Goal: Transaction & Acquisition: Purchase product/service

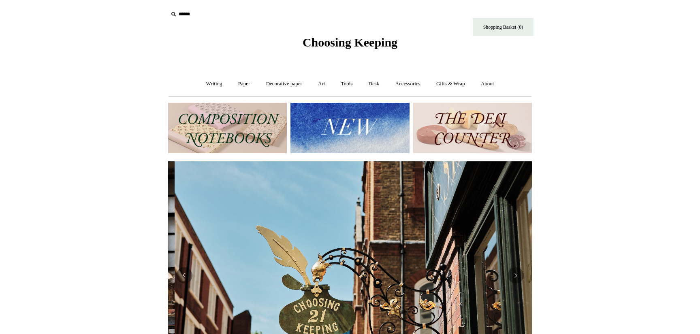
scroll to position [0, 364]
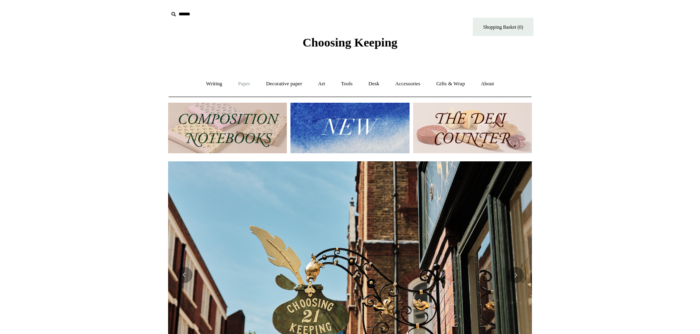
click at [236, 80] on link "Paper +" at bounding box center [244, 83] width 27 height 21
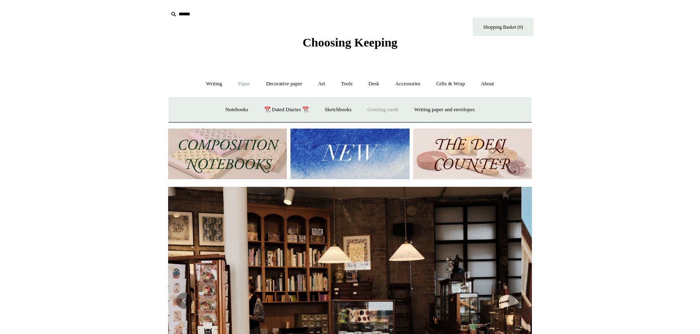
scroll to position [0, 0]
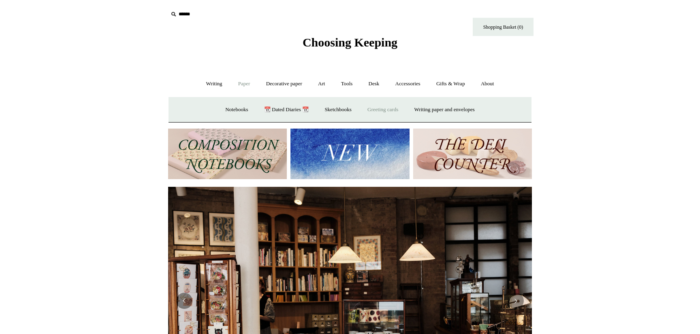
click at [385, 111] on link "Greeting cards +" at bounding box center [382, 109] width 45 height 21
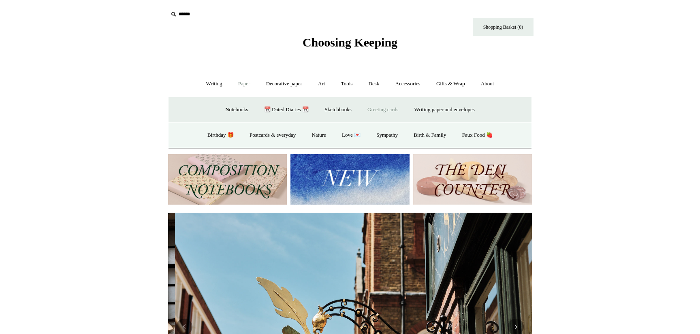
scroll to position [0, 364]
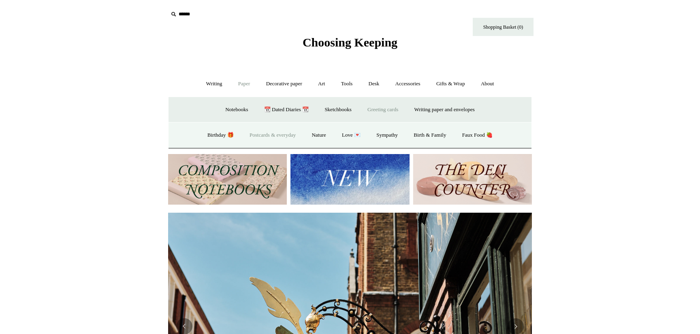
click at [267, 137] on link "Postcards & everyday" at bounding box center [272, 135] width 61 height 21
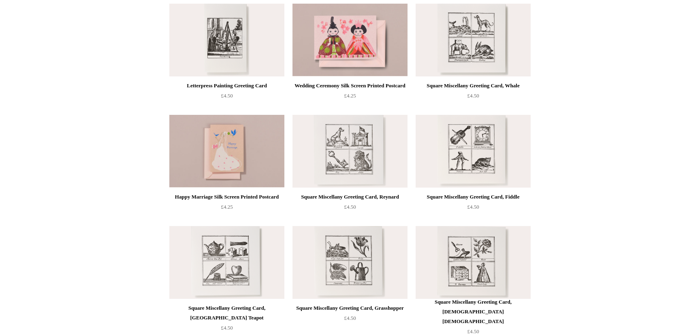
scroll to position [322, 0]
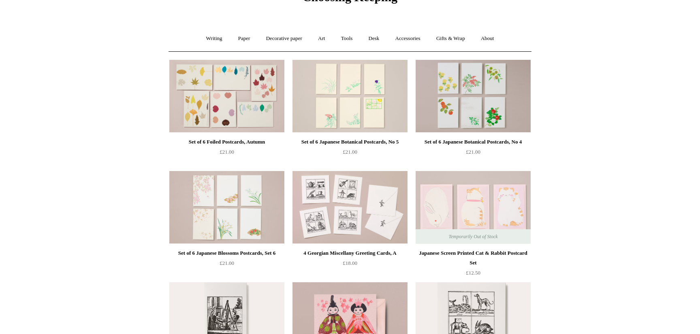
scroll to position [0, 0]
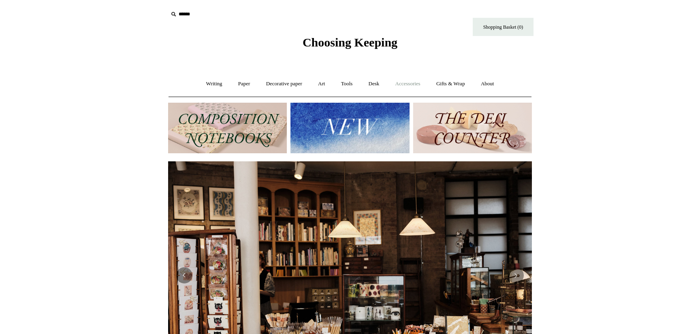
click at [419, 89] on link "Accessories +" at bounding box center [408, 83] width 40 height 21
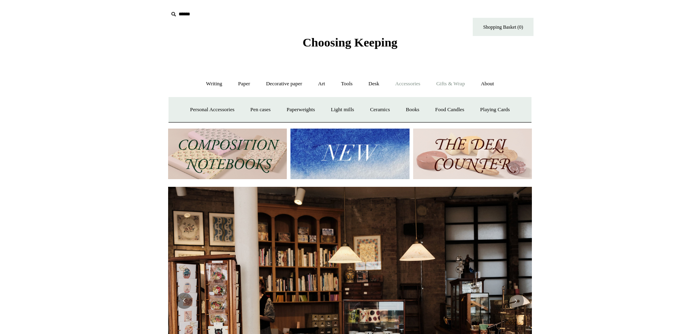
click at [454, 83] on link "Gifts & Wrap +" at bounding box center [450, 83] width 43 height 21
click at [212, 106] on link "Greeting cards +" at bounding box center [207, 109] width 45 height 21
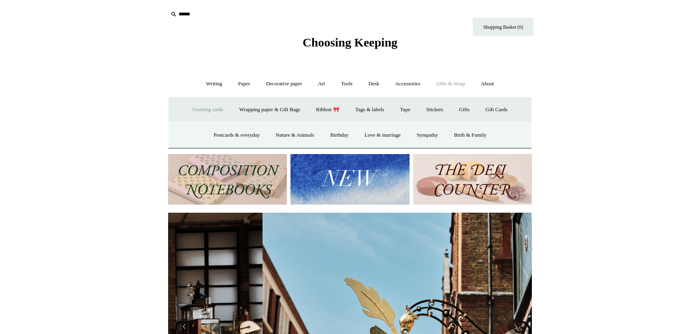
scroll to position [0, 364]
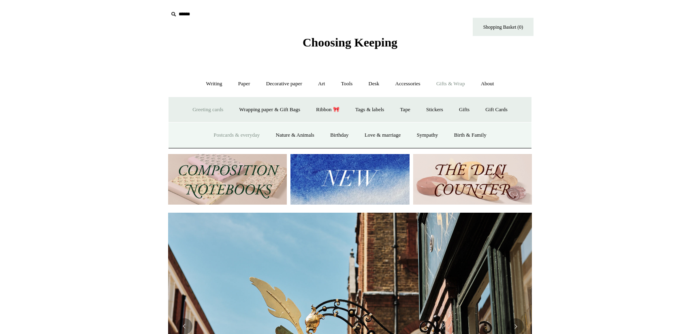
click at [242, 137] on link "Postcards & everyday" at bounding box center [236, 135] width 61 height 21
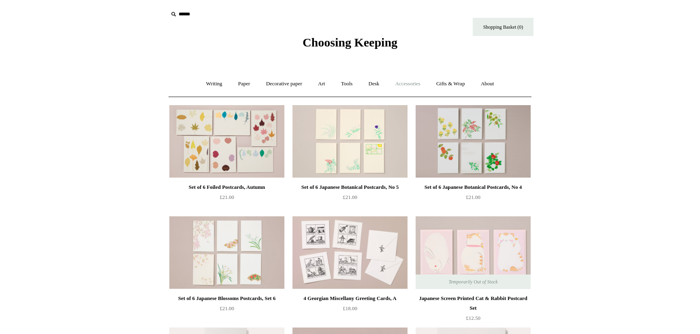
click at [419, 85] on link "Accessories +" at bounding box center [408, 83] width 40 height 21
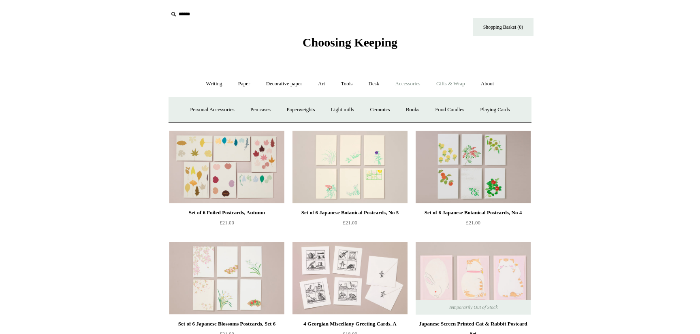
click at [466, 89] on link "Gifts & Wrap +" at bounding box center [450, 83] width 43 height 21
click at [197, 109] on link "Greeting cards +" at bounding box center [207, 109] width 45 height 21
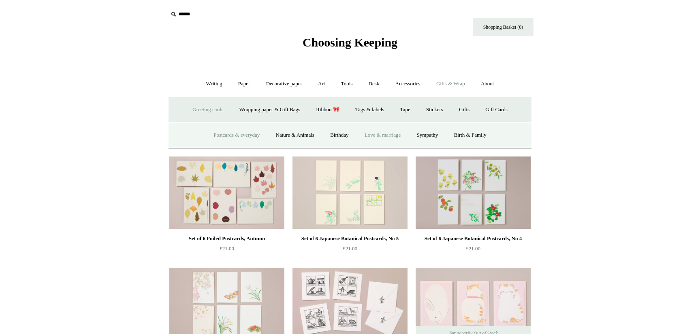
click at [381, 136] on link "Love & marriage" at bounding box center [382, 135] width 51 height 21
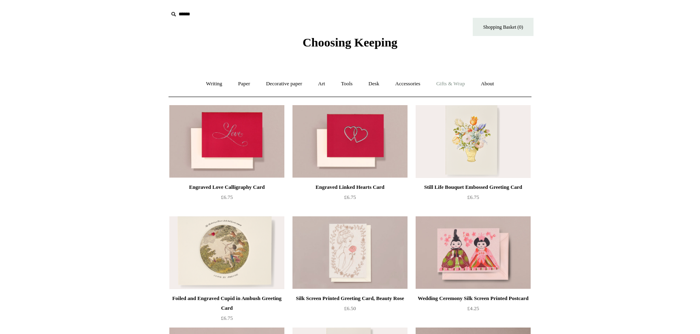
click at [462, 87] on link "Gifts & Wrap +" at bounding box center [450, 83] width 43 height 21
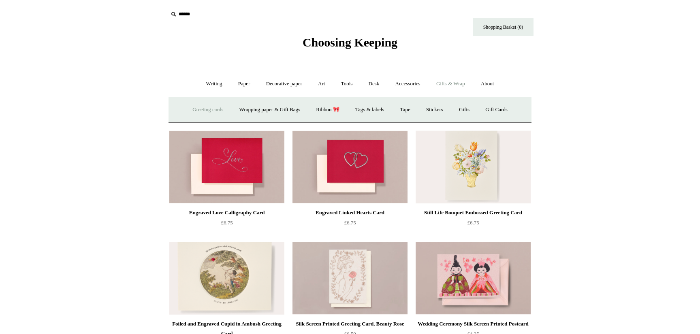
click at [213, 110] on link "Greeting cards +" at bounding box center [207, 109] width 45 height 21
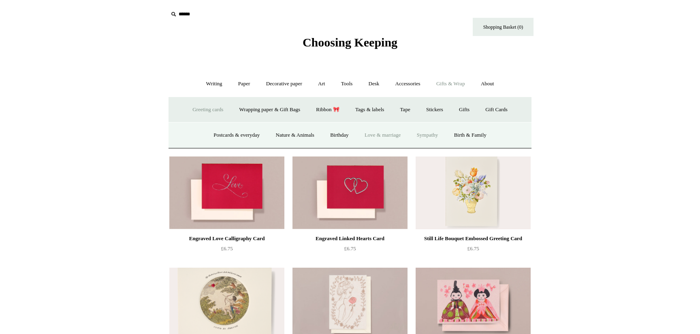
click at [433, 136] on link "Sympathy" at bounding box center [427, 135] width 36 height 21
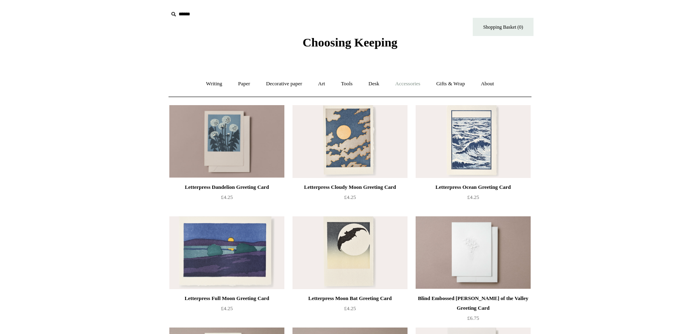
click at [413, 86] on link "Accessories +" at bounding box center [408, 83] width 40 height 21
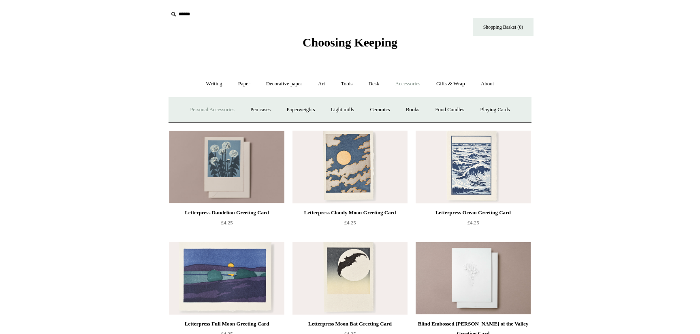
click at [211, 108] on link "Personal Accessories +" at bounding box center [212, 109] width 59 height 21
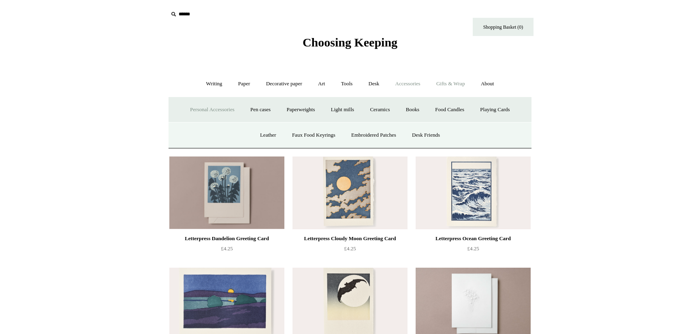
click at [461, 86] on link "Gifts & Wrap +" at bounding box center [450, 83] width 43 height 21
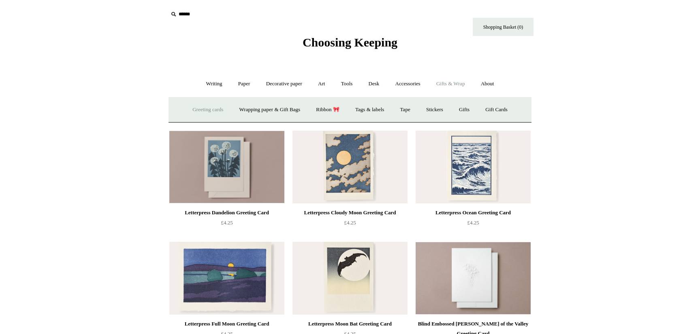
click at [209, 111] on link "Greeting cards +" at bounding box center [207, 109] width 45 height 21
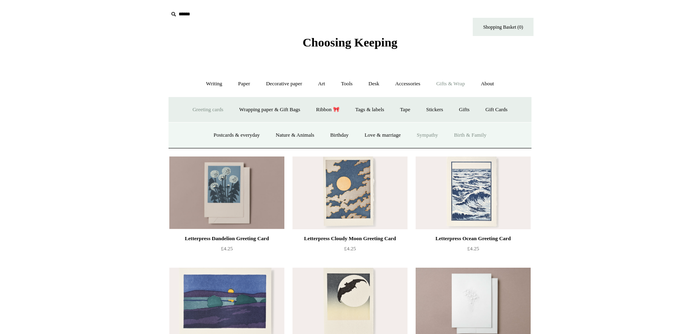
click at [471, 137] on link "Birth & Family" at bounding box center [470, 135] width 47 height 21
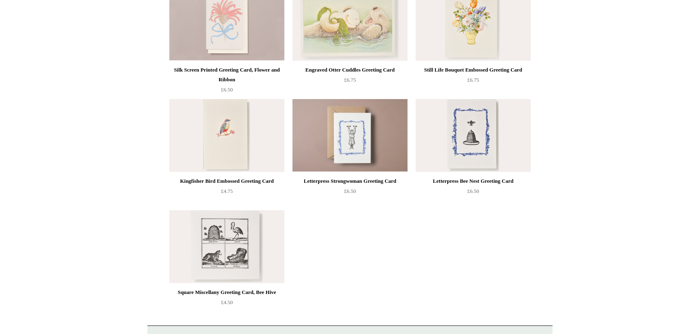
scroll to position [42, 0]
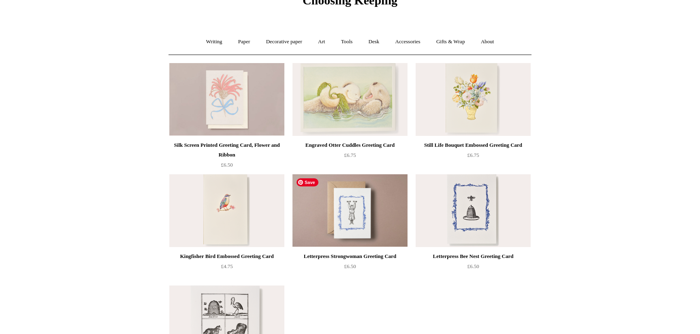
click at [368, 227] on img at bounding box center [349, 210] width 115 height 73
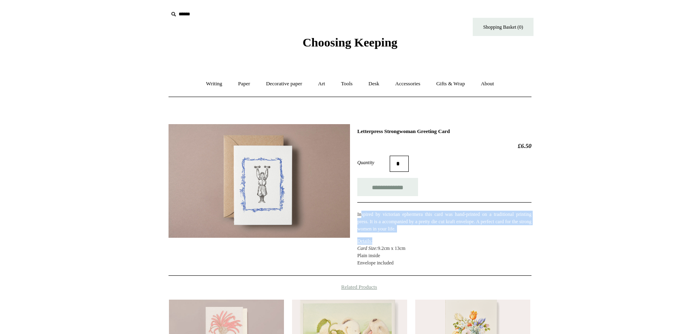
drag, startPoint x: 360, startPoint y: 216, endPoint x: 445, endPoint y: 239, distance: 87.7
click at [445, 239] on div "Inspired by victorian ephermera this card was hand-printed on a traditional pri…" at bounding box center [444, 234] width 174 height 64
click at [445, 239] on p "Details: Card Size: 9.2 cm x 13cm Plain inside Envelope included" at bounding box center [444, 252] width 174 height 29
